Goal: Find specific page/section: Find specific page/section

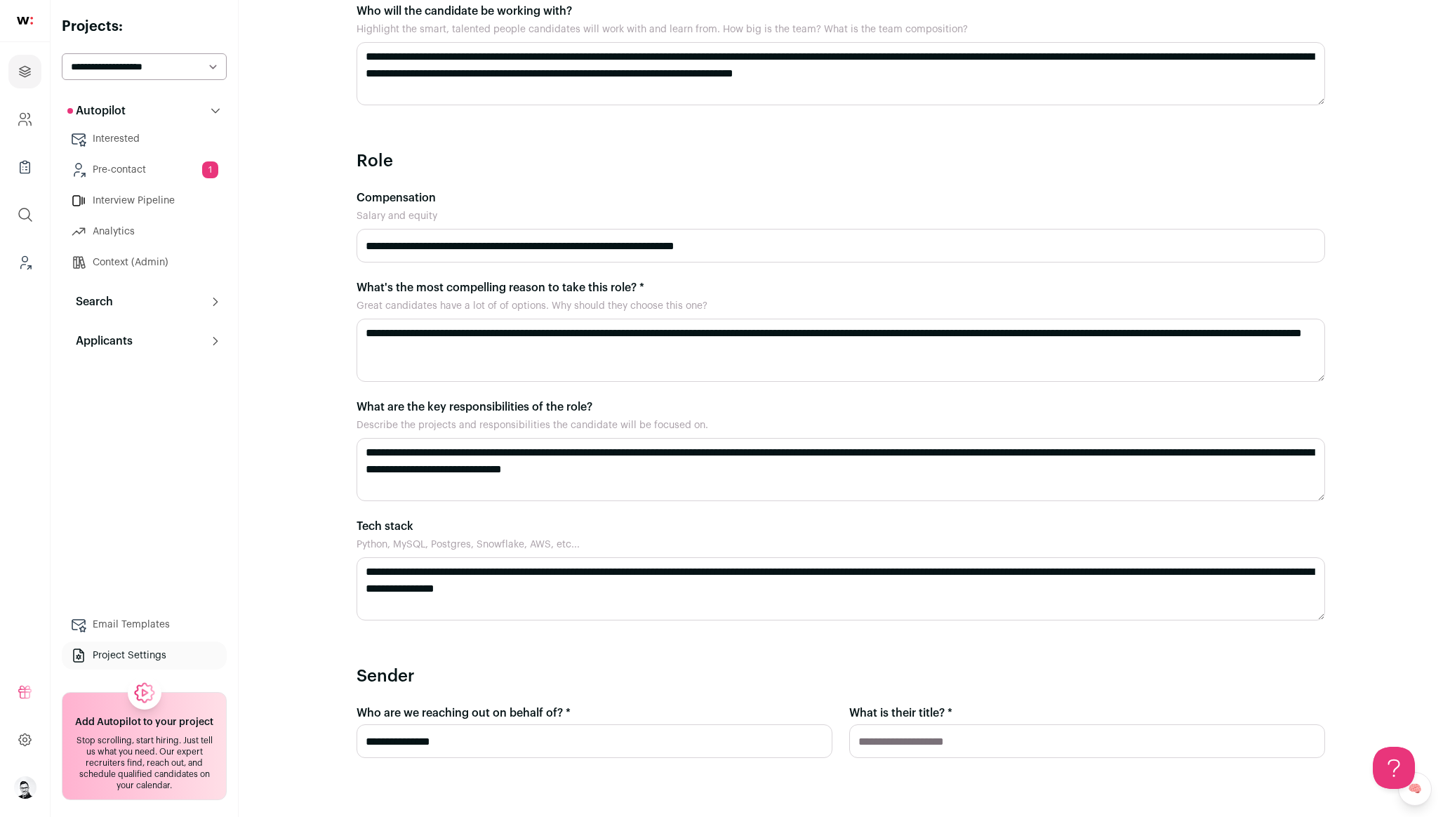
click at [103, 296] on p "Search" at bounding box center [90, 301] width 46 height 17
click at [167, 299] on button "Search" at bounding box center [144, 302] width 165 height 28
click at [210, 300] on icon at bounding box center [215, 301] width 11 height 11
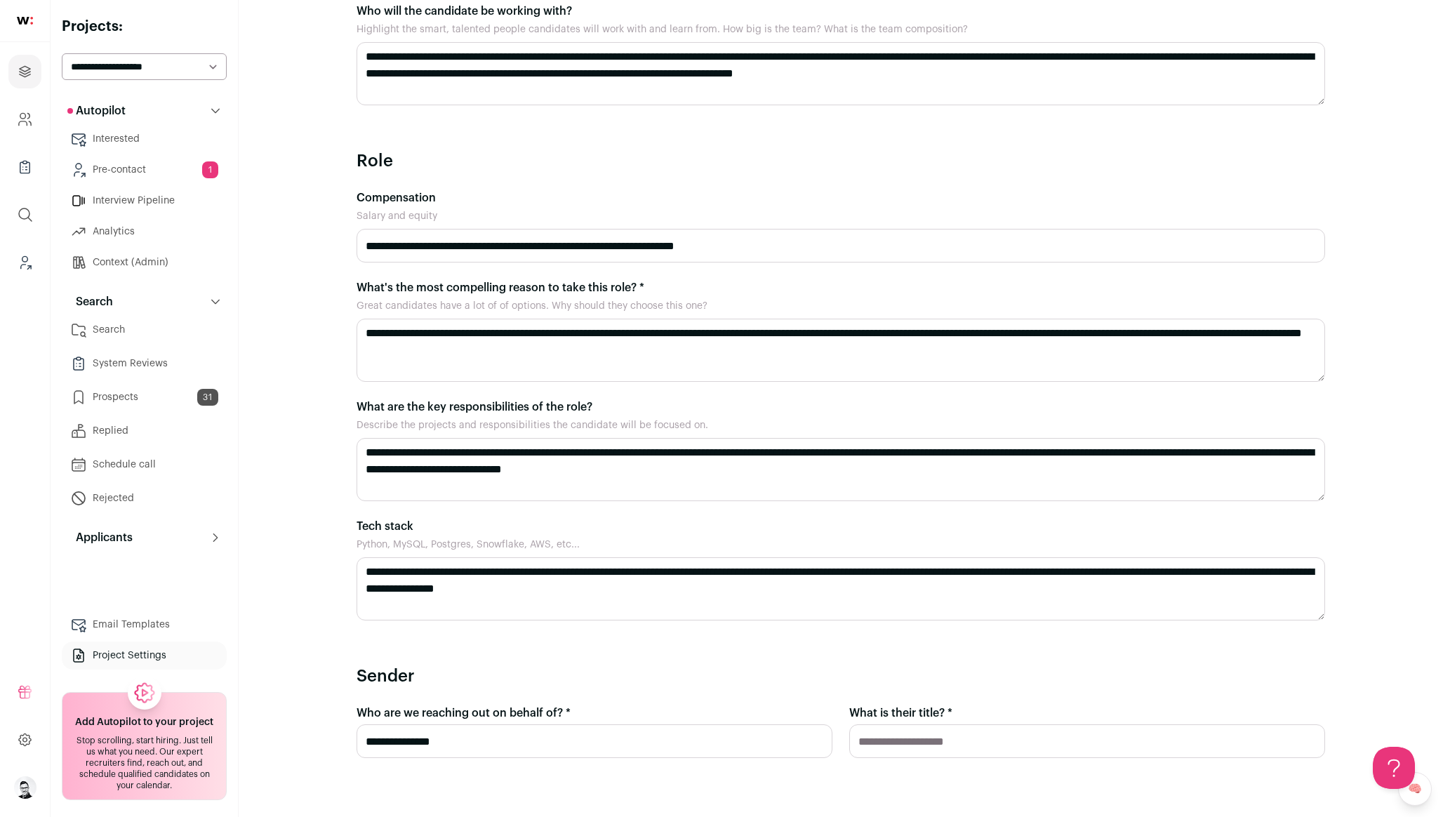
click at [141, 326] on link "Search" at bounding box center [144, 330] width 165 height 28
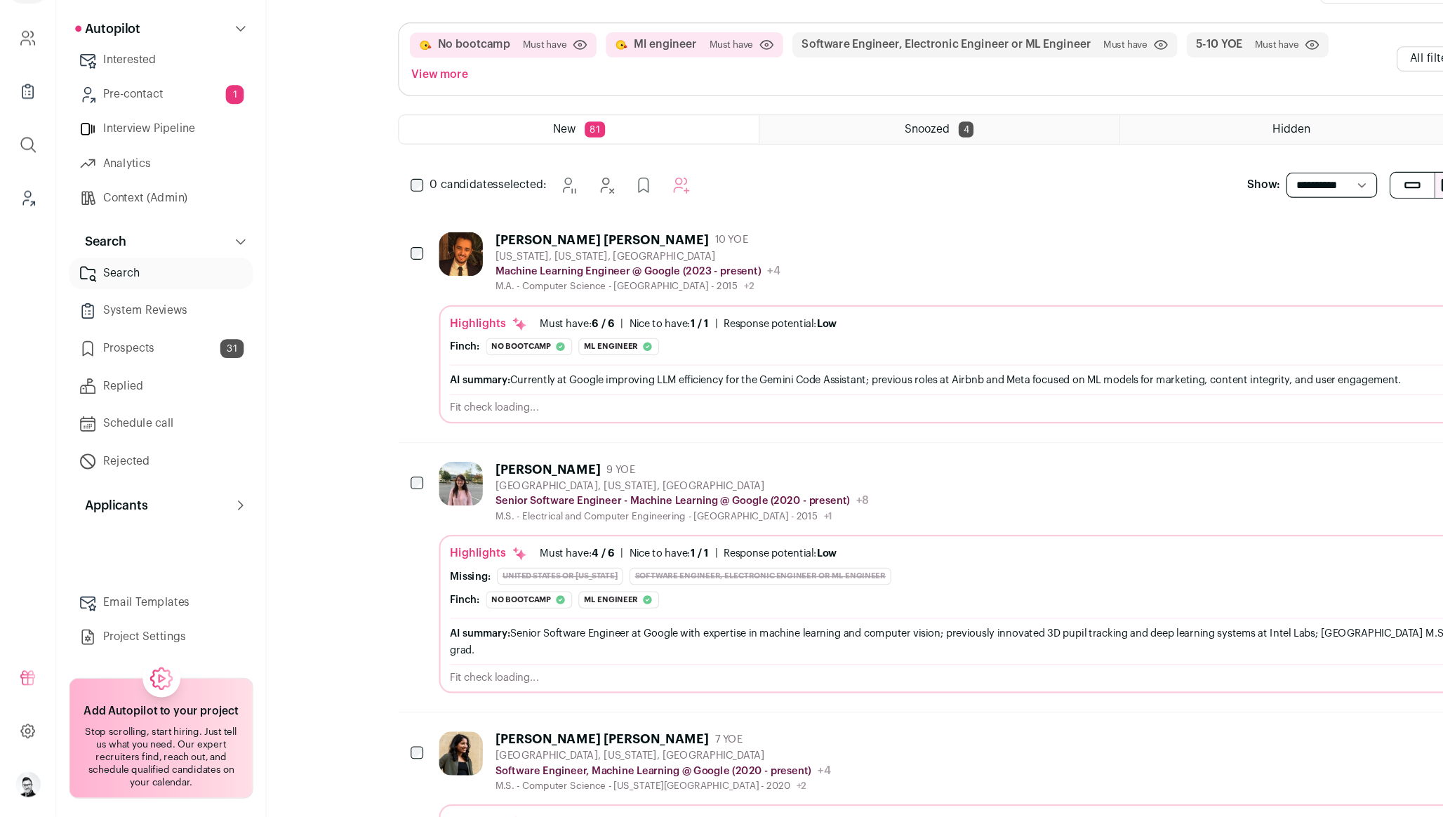
scroll to position [159, 0]
